Goal: Information Seeking & Learning: Learn about a topic

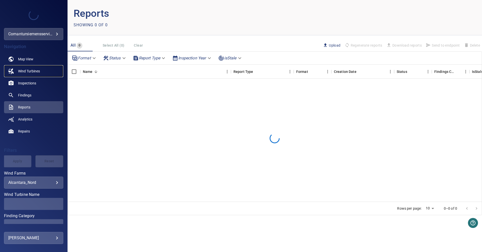
click at [29, 71] on span "Wind Turbines" at bounding box center [29, 71] width 22 height 5
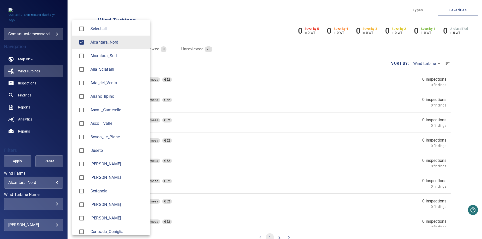
click at [50, 181] on body "**********" at bounding box center [241, 119] width 482 height 239
click at [101, 42] on span "Alcantara_Nord" at bounding box center [117, 42] width 55 height 6
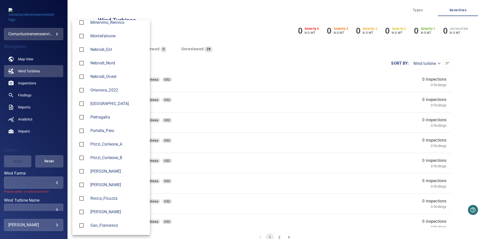
scroll to position [427, 0]
click at [113, 143] on span "Prizzi_Corleone_A" at bounding box center [117, 144] width 55 height 6
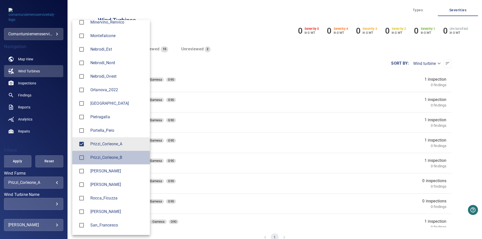
click at [105, 156] on span "Prizzi_Corleone_B" at bounding box center [117, 158] width 55 height 6
type input "**********"
click at [28, 81] on div at bounding box center [241, 119] width 482 height 239
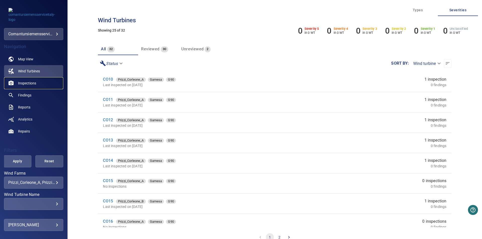
click at [28, 81] on span "Inspections" at bounding box center [27, 83] width 18 height 5
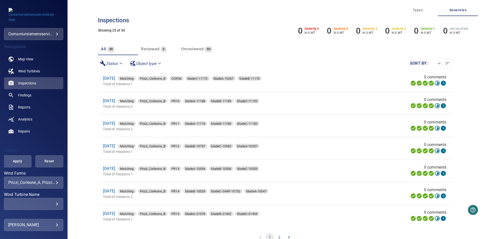
scroll to position [8, 0]
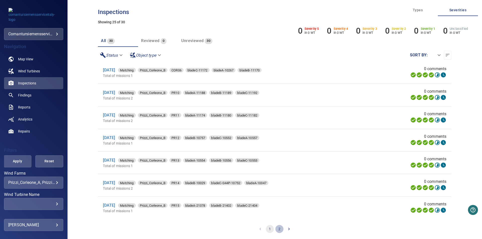
click at [280, 229] on button "2" at bounding box center [279, 229] width 8 height 8
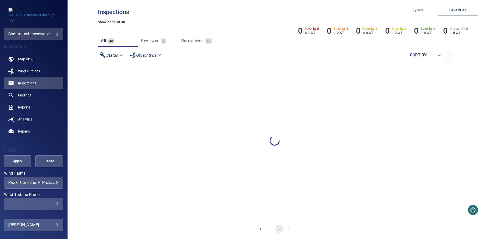
scroll to position [0, 0]
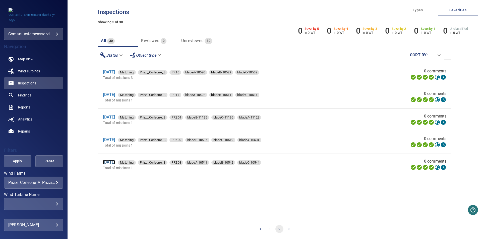
click at [115, 162] on link "[DATE]" at bounding box center [109, 162] width 12 height 5
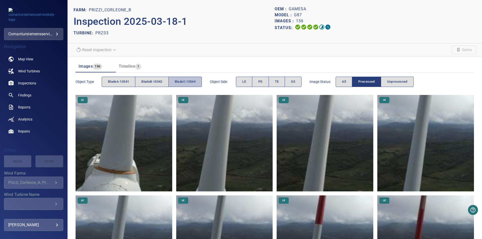
click at [195, 81] on span "bladeC-10544" at bounding box center [185, 82] width 21 height 6
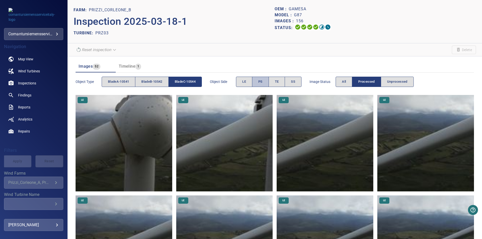
click at [263, 79] on button "PS" at bounding box center [260, 82] width 17 height 10
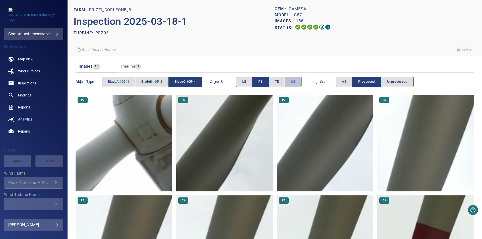
click at [295, 84] on span "SS" at bounding box center [293, 82] width 4 height 6
click at [261, 82] on span "PS" at bounding box center [260, 82] width 4 height 6
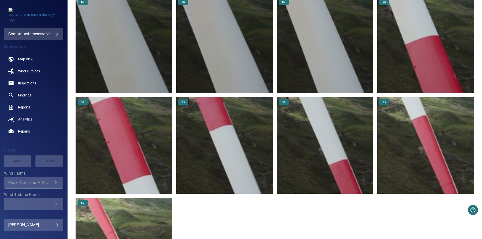
scroll to position [262, 0]
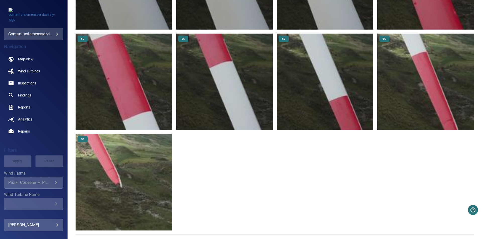
click at [127, 190] on img at bounding box center [124, 182] width 97 height 97
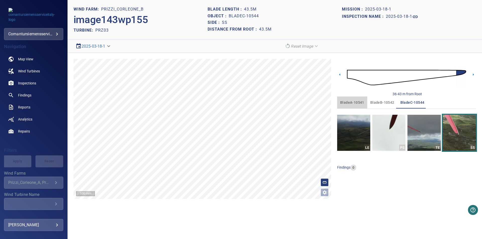
click at [355, 103] on span "bladeA-10541" at bounding box center [352, 103] width 24 height 6
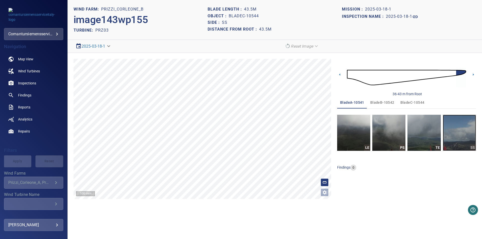
click at [456, 134] on img "button" at bounding box center [459, 133] width 33 height 36
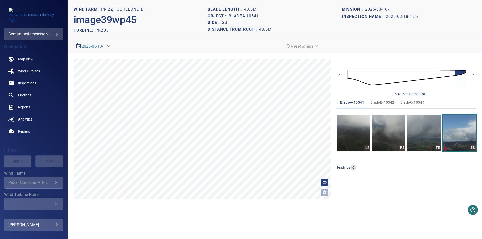
click at [451, 74] on img at bounding box center [406, 77] width 119 height 29
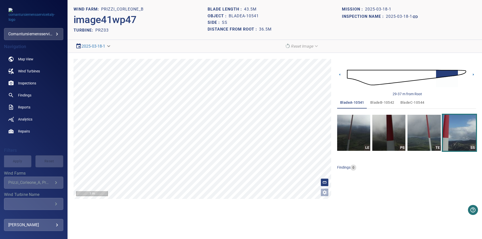
click at [460, 71] on img at bounding box center [406, 77] width 119 height 29
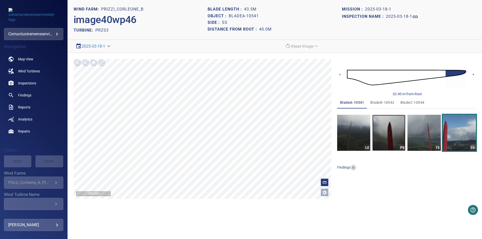
click at [395, 131] on img "button" at bounding box center [388, 133] width 33 height 36
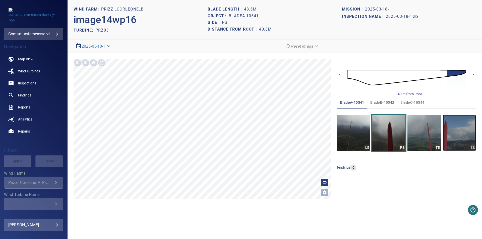
click at [461, 135] on img "button" at bounding box center [459, 133] width 33 height 36
